Goal: Information Seeking & Learning: Learn about a topic

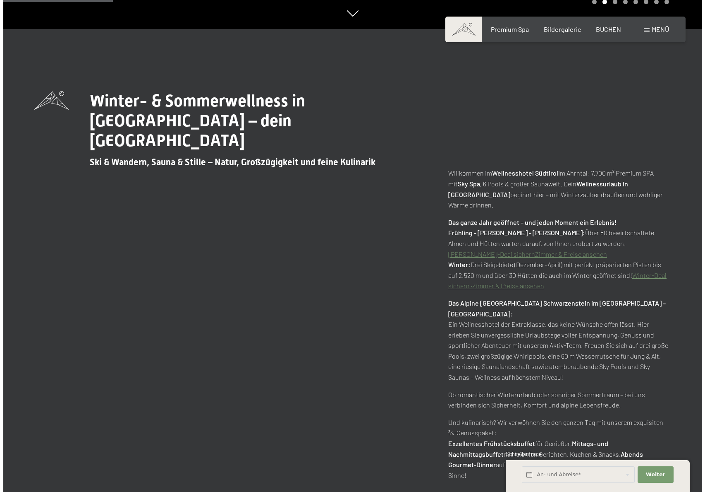
scroll to position [192, 0]
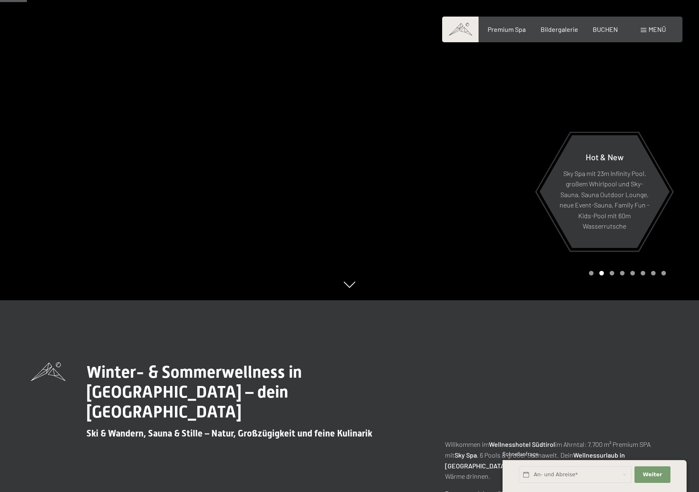
click at [657, 29] on span "Menü" at bounding box center [657, 29] width 17 height 8
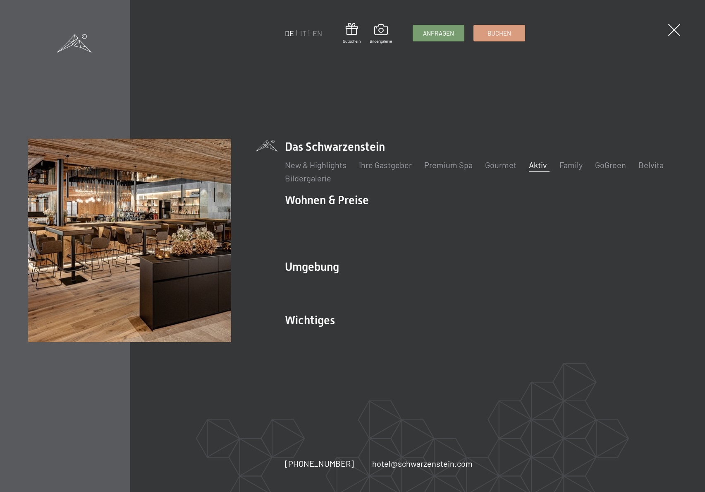
click at [542, 170] on link "Aktiv" at bounding box center [538, 165] width 18 height 10
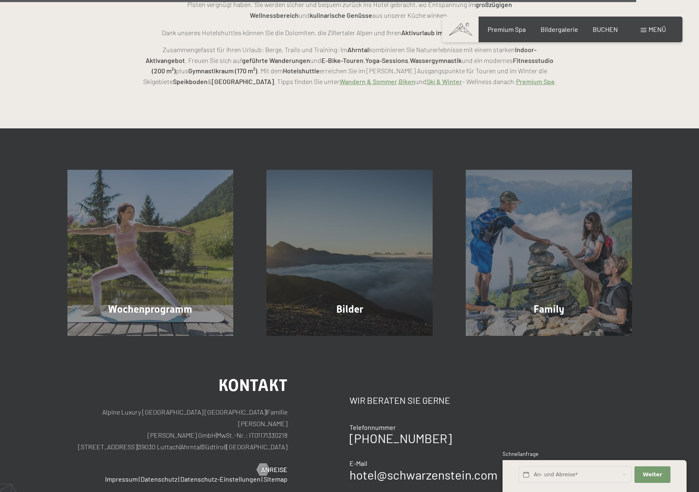
scroll to position [2085, 0]
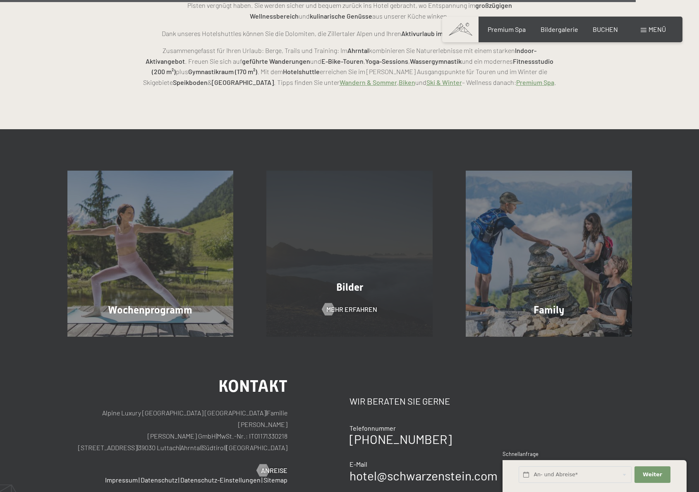
click at [317, 205] on div "Bilder Mehr erfahren" at bounding box center [349, 253] width 199 height 166
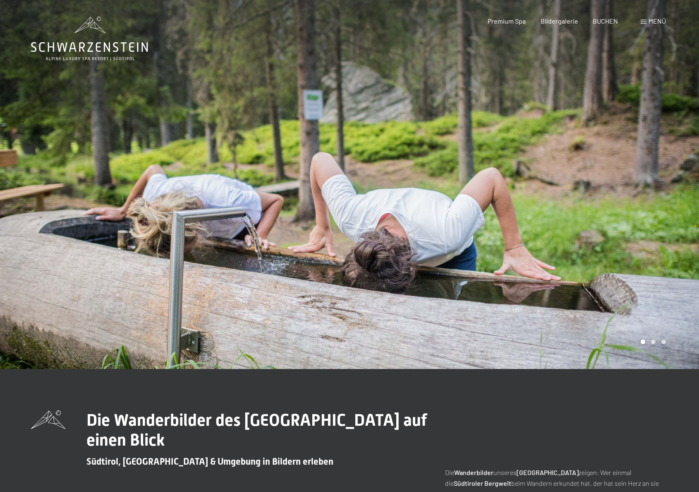
click at [422, 201] on div at bounding box center [525, 184] width 350 height 369
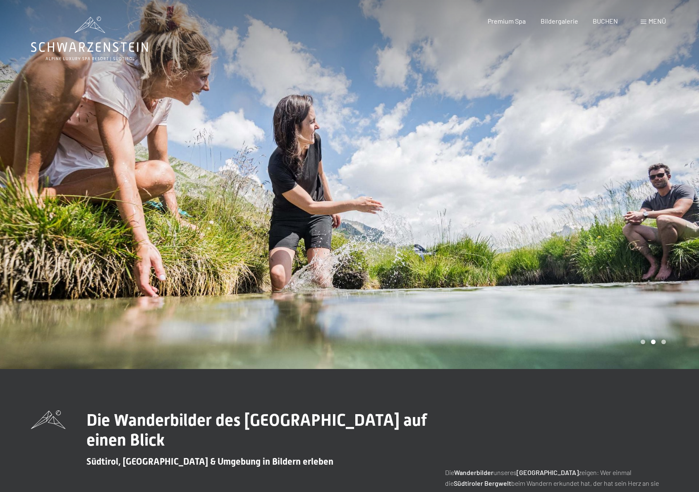
click at [422, 201] on div at bounding box center [525, 184] width 350 height 369
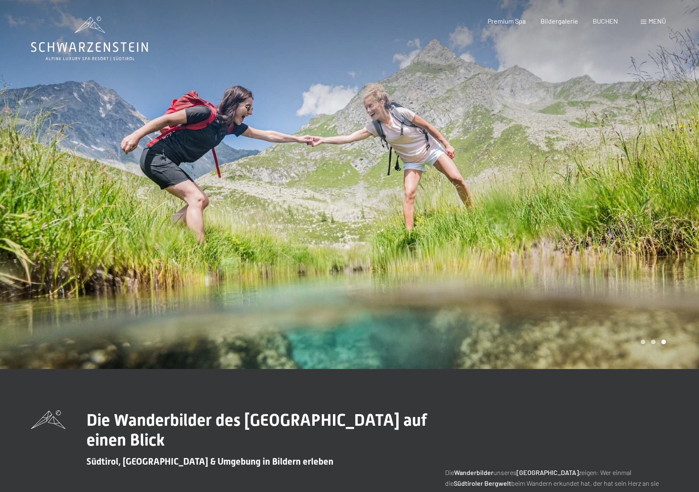
click at [422, 201] on div at bounding box center [525, 184] width 350 height 369
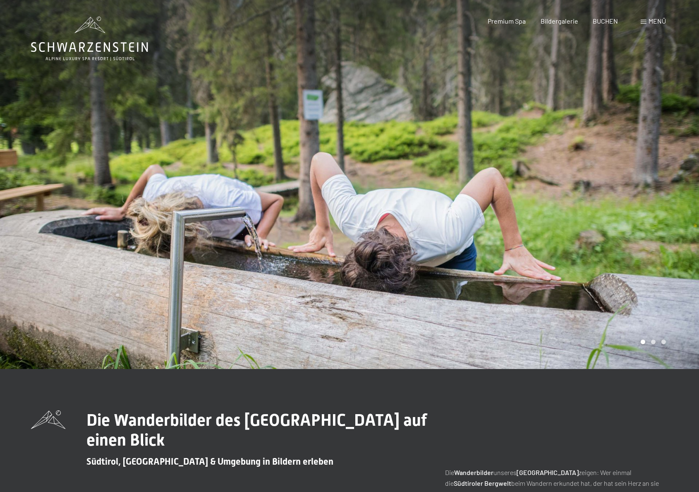
click at [422, 201] on div at bounding box center [525, 184] width 350 height 369
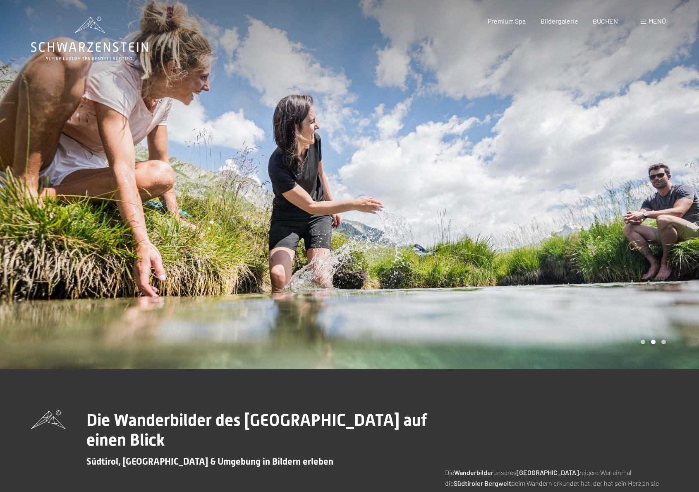
click at [422, 201] on div at bounding box center [525, 184] width 350 height 369
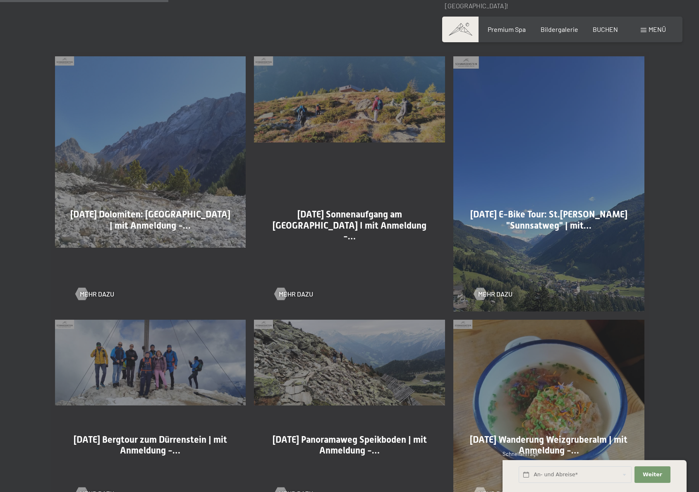
scroll to position [542, 0]
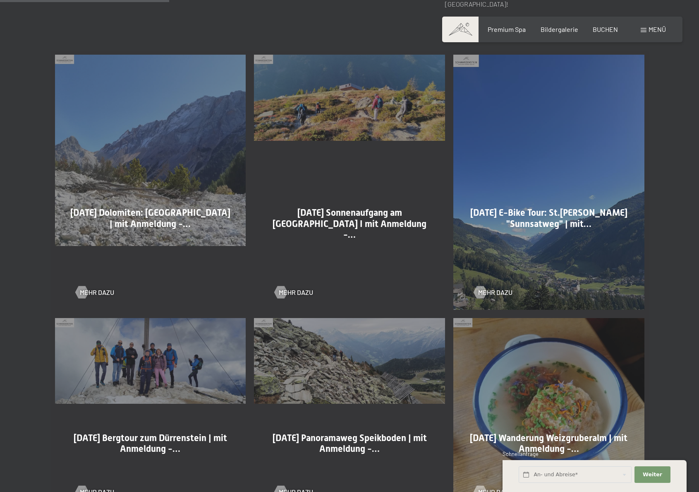
click at [170, 151] on div "03-10-2025 Dolomiten: Lavarellahütte | mit Anmeldung -… Mehr dazu" at bounding box center [150, 181] width 199 height 263
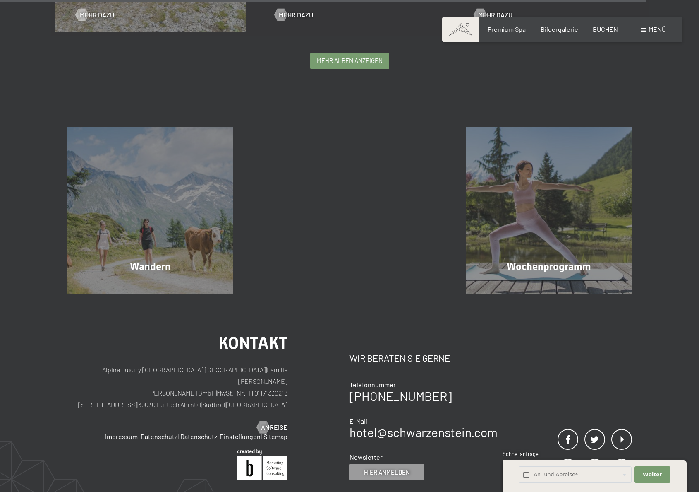
scroll to position [2106, 0]
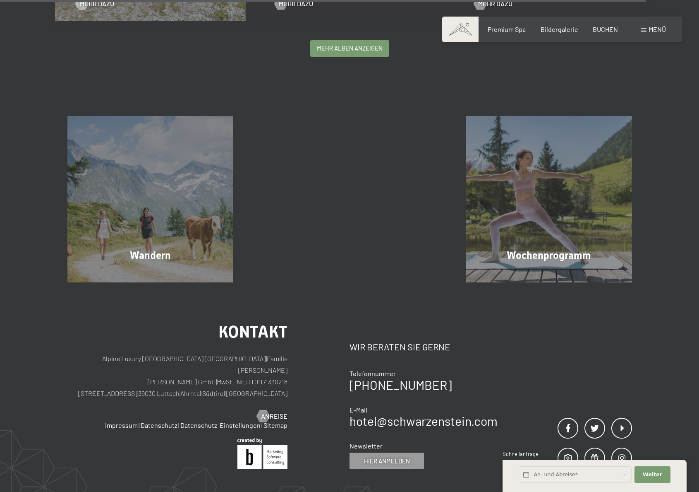
click at [359, 52] on span "mehr Alben anzeigen" at bounding box center [350, 48] width 66 height 9
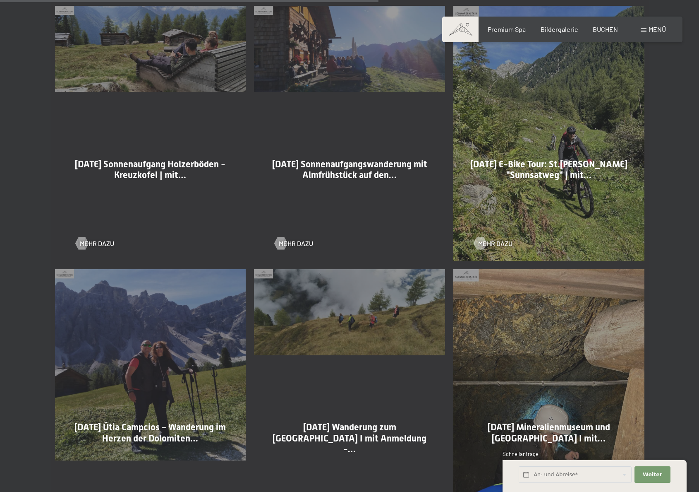
scroll to position [3092, 0]
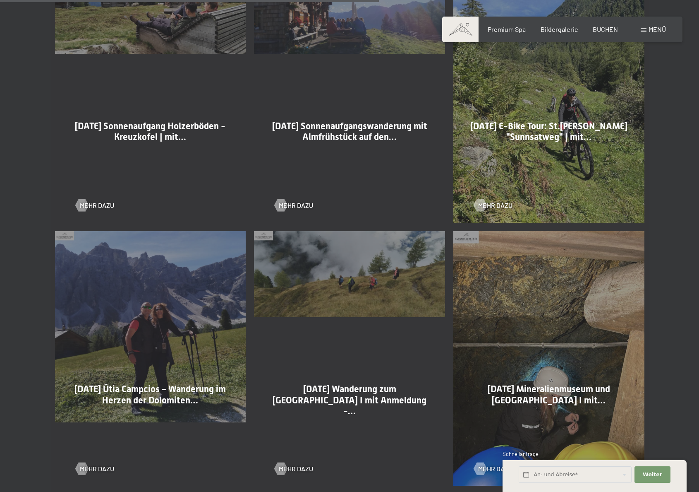
click at [516, 161] on div "04-09-2025 E-Bike Tour: St.Johann "Sunnsatweg" | mit…" at bounding box center [549, 144] width 162 height 47
click at [528, 131] on span "04-09-2025 E-Bike Tour: St.Johann "Sunnsatweg" | mit…" at bounding box center [548, 131] width 157 height 21
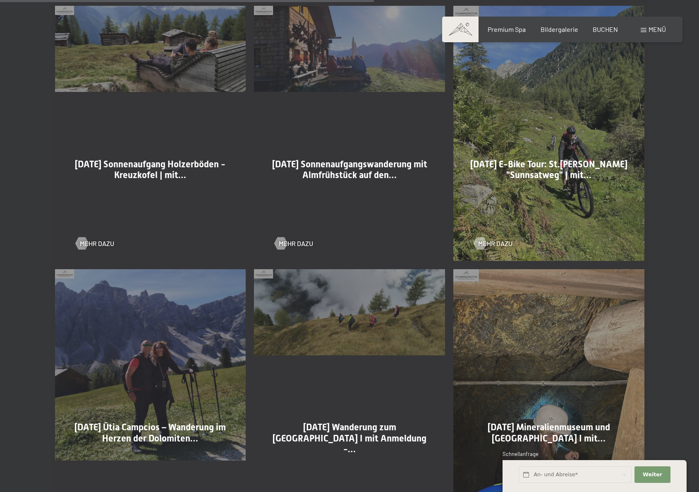
scroll to position [3053, 0]
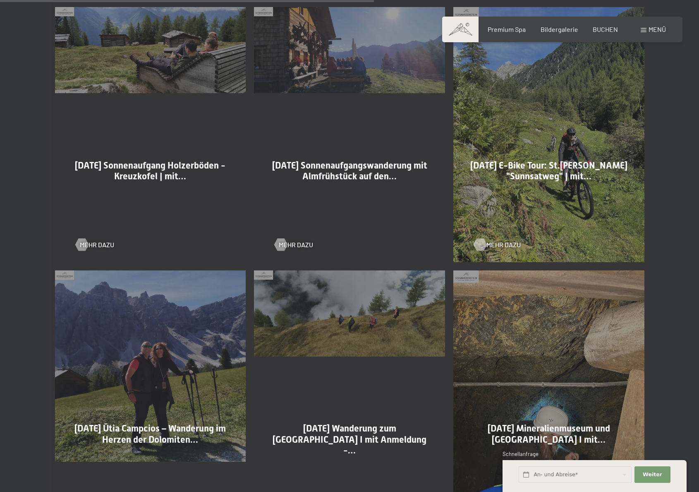
click at [499, 244] on span "Mehr dazu" at bounding box center [504, 244] width 34 height 9
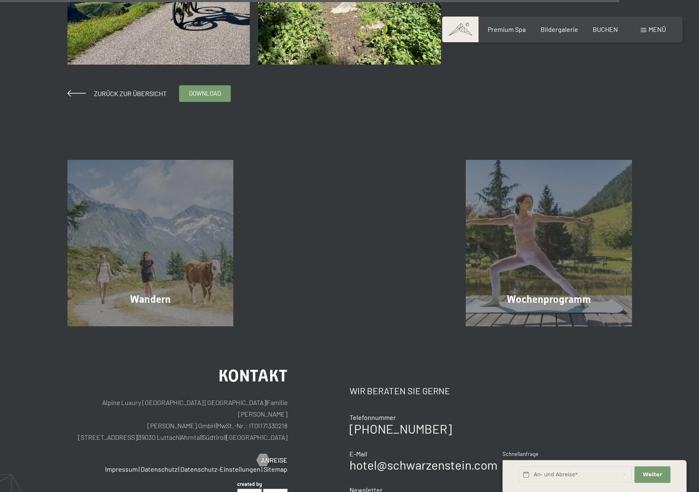
scroll to position [2553, 0]
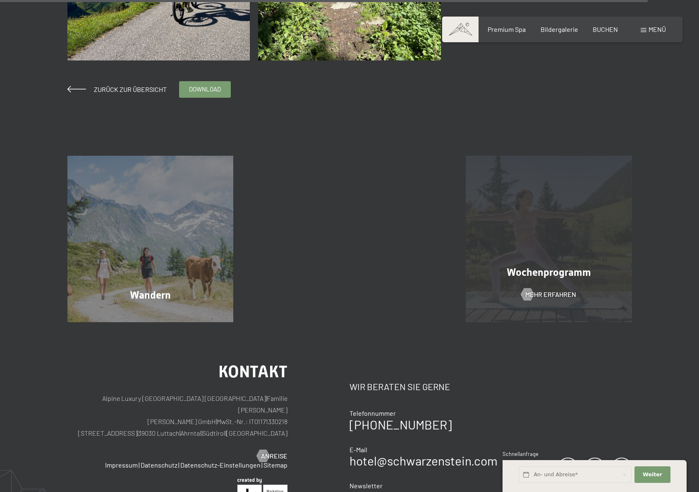
click at [552, 265] on div "Wochenprogramm" at bounding box center [548, 272] width 199 height 14
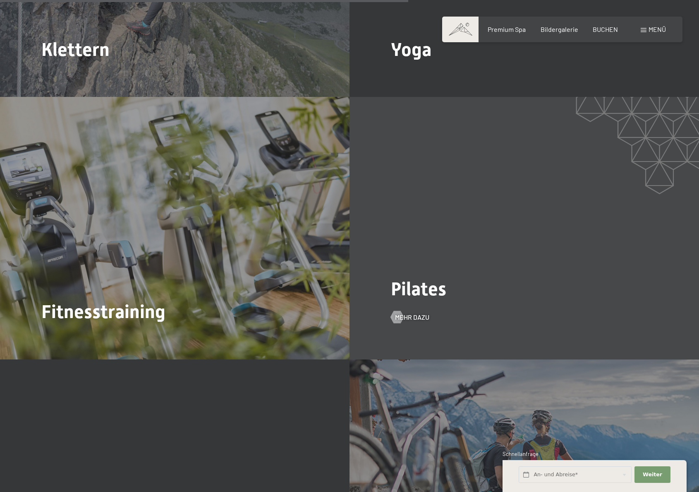
scroll to position [2101, 0]
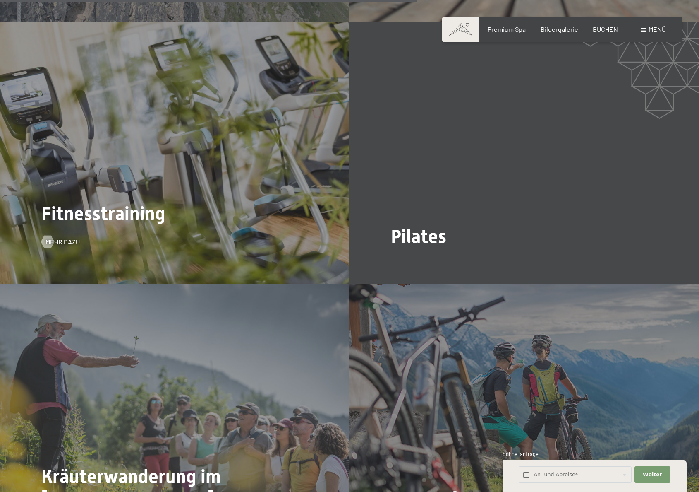
click at [127, 202] on span "Fitnesstraining" at bounding box center [103, 213] width 124 height 22
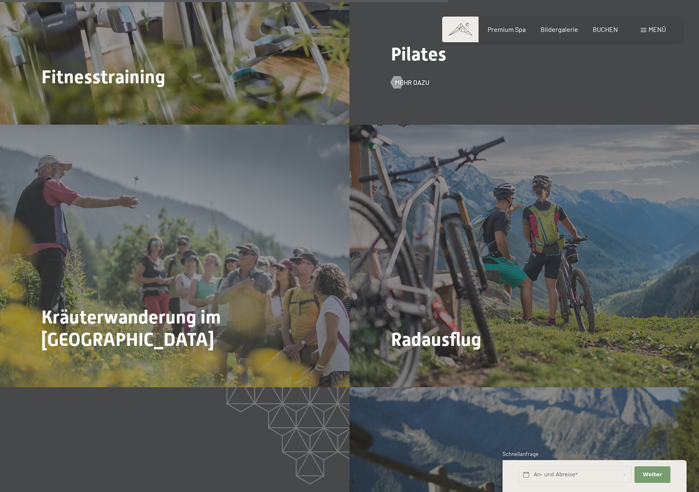
scroll to position [2261, 0]
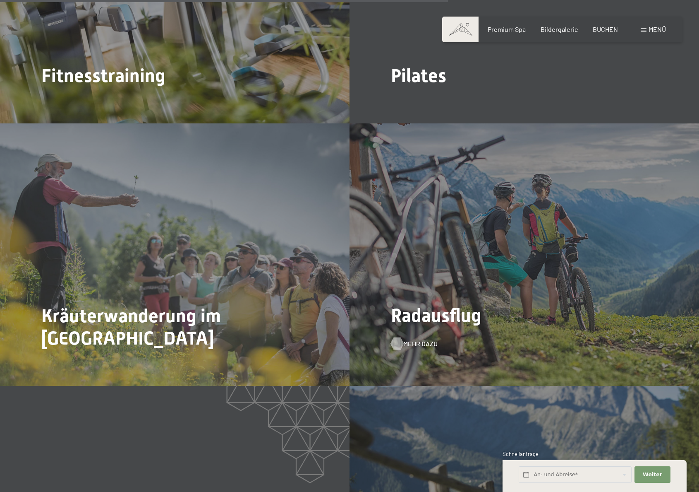
click at [410, 339] on span "Mehr dazu" at bounding box center [420, 343] width 34 height 9
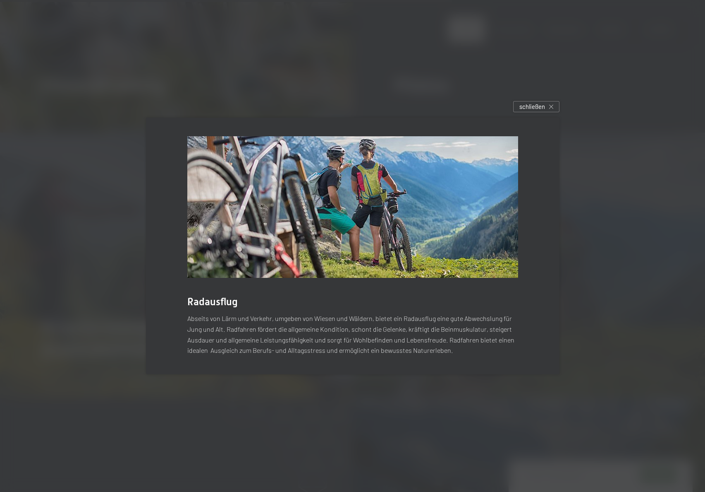
click at [528, 120] on div "Radausflug Abseits von Lärm und Verkehr, umgeben [PERSON_NAME] und Wäldern, bie…" at bounding box center [353, 246] width 414 height 256
click at [535, 108] on span "schließen" at bounding box center [533, 106] width 26 height 9
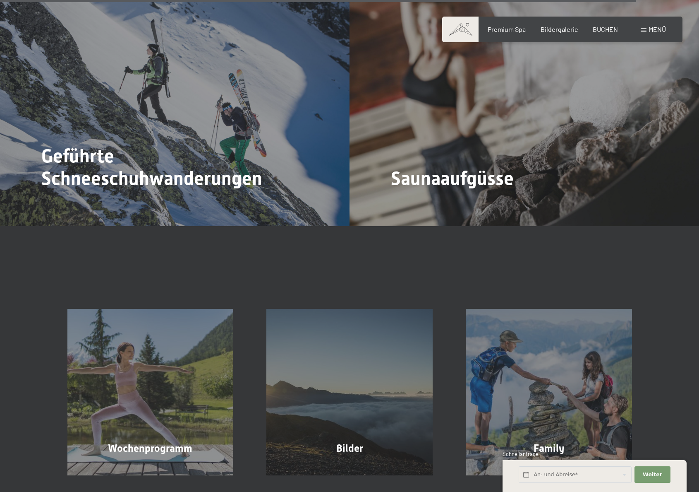
scroll to position [3209, 0]
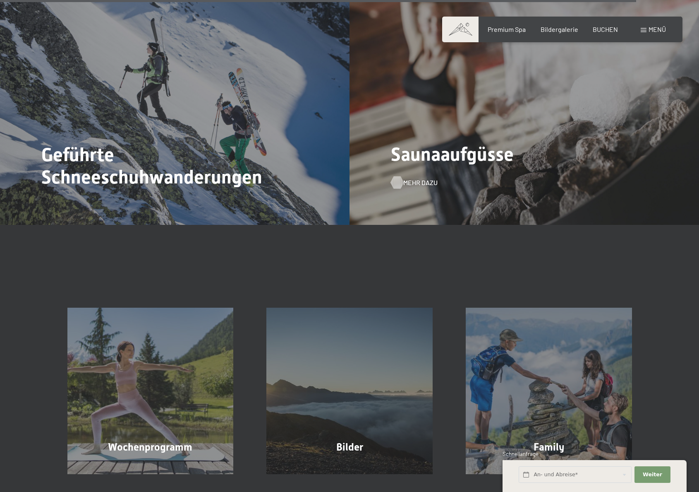
click at [401, 176] on div at bounding box center [396, 182] width 7 height 12
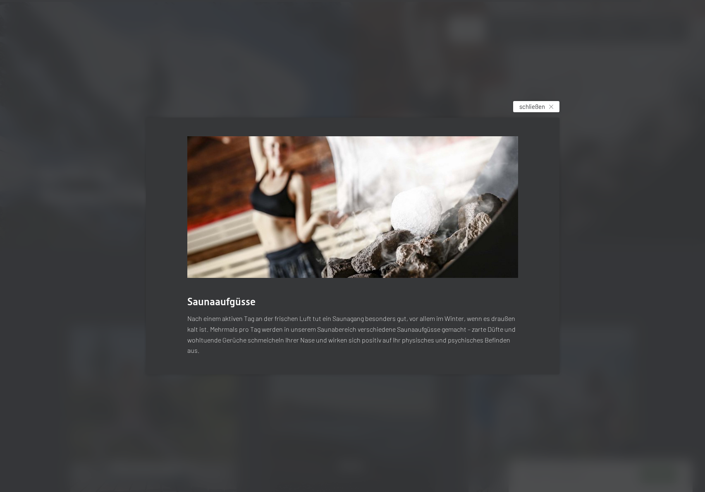
click at [529, 106] on span "schließen" at bounding box center [533, 106] width 26 height 9
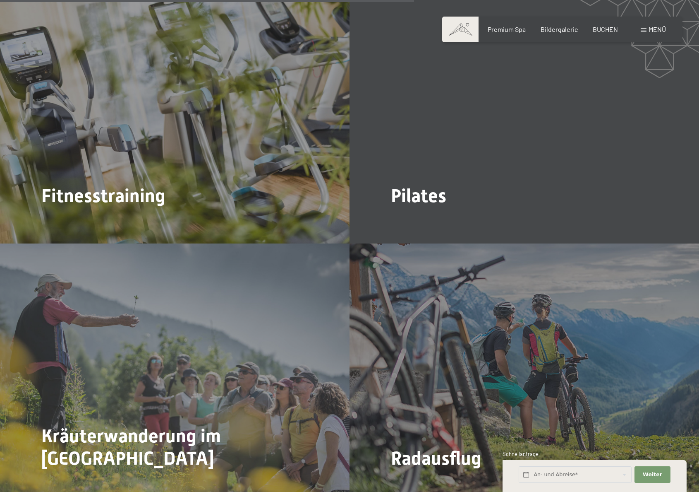
scroll to position [2110, 0]
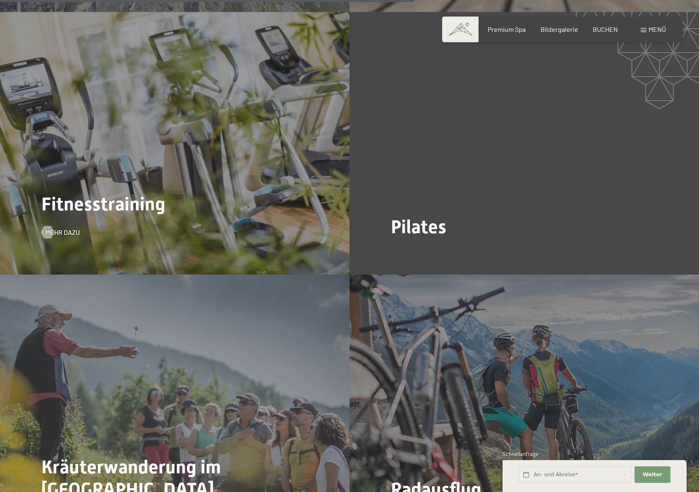
click at [149, 203] on span "Fitnesstraining" at bounding box center [103, 204] width 124 height 22
click at [66, 228] on span "Mehr dazu" at bounding box center [71, 232] width 34 height 9
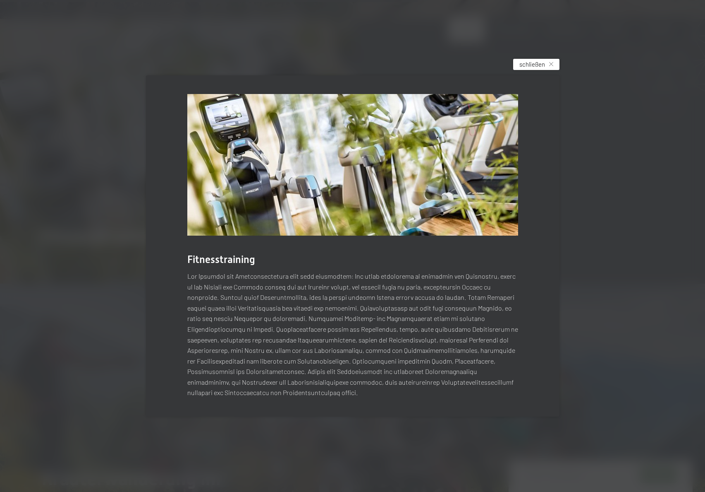
click at [526, 67] on span "schließen" at bounding box center [533, 64] width 26 height 9
